Goal: Transaction & Acquisition: Purchase product/service

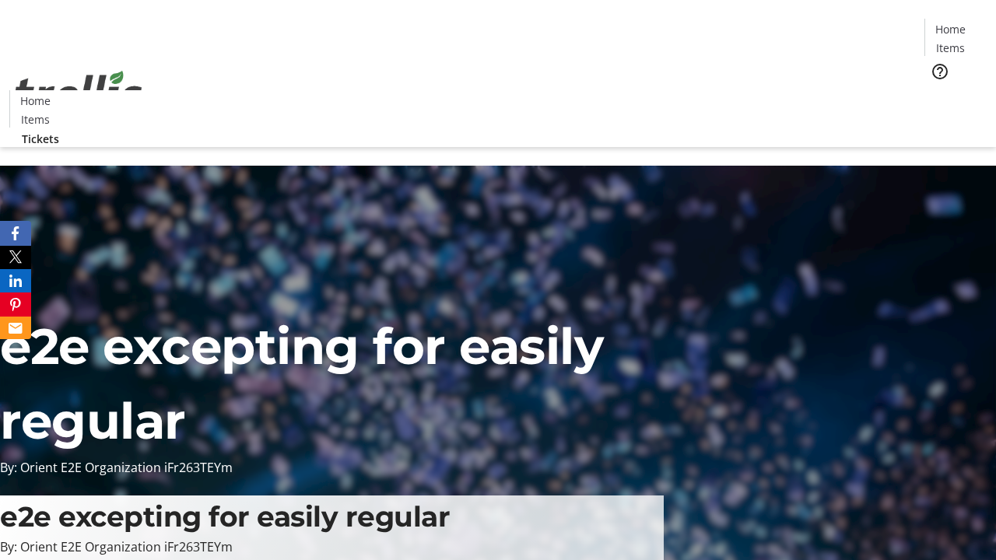
click at [937, 90] on span "Tickets" at bounding box center [955, 98] width 37 height 16
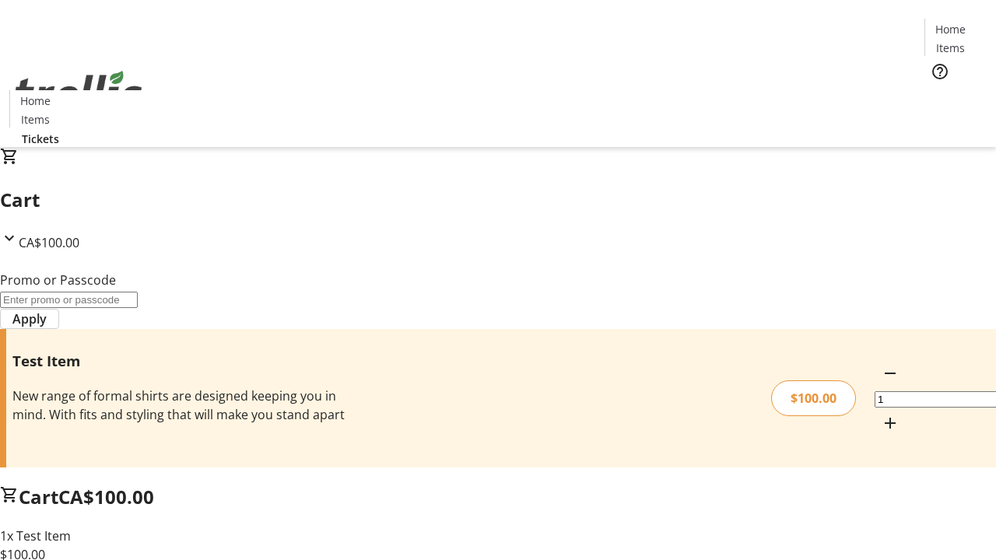
type input "PERCENT"
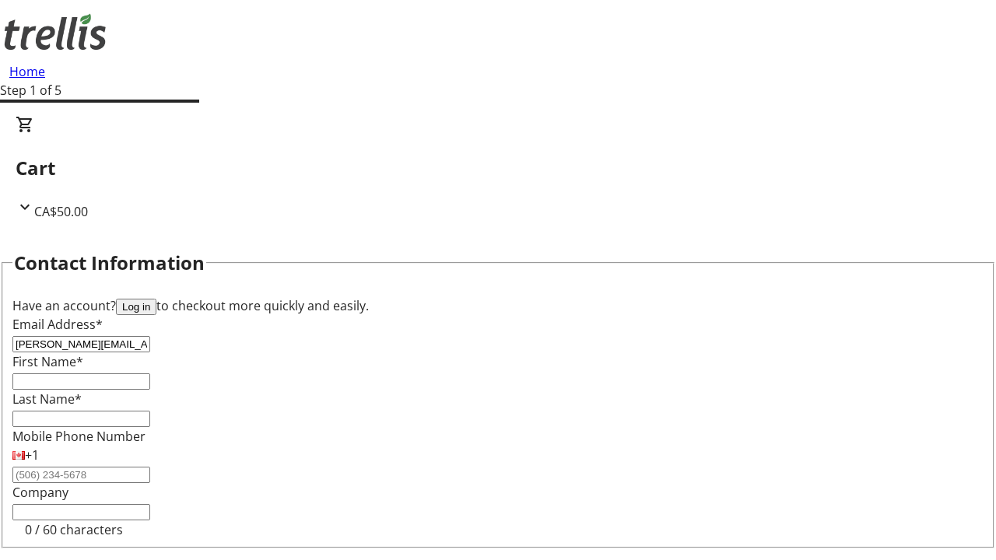
type input "[PERSON_NAME][EMAIL_ADDRESS][DOMAIN_NAME]"
type input "[PERSON_NAME]"
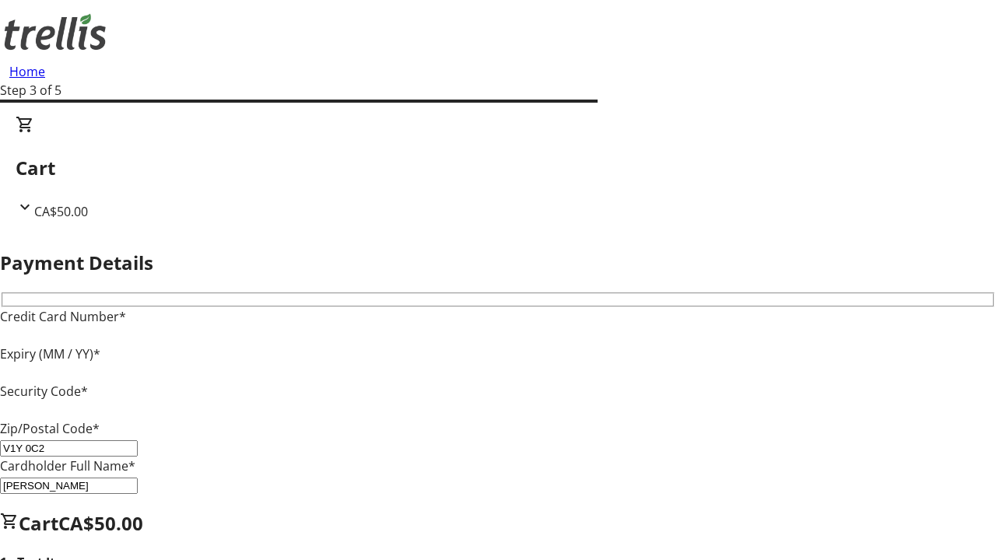
type input "V1Y 0C2"
